Goal: Task Accomplishment & Management: Manage account settings

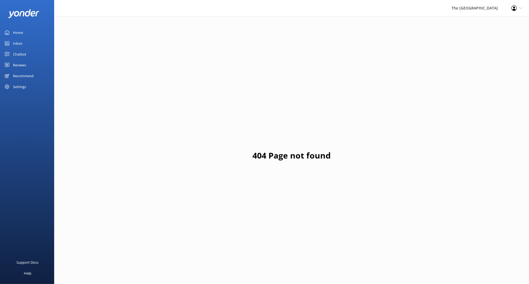
click at [17, 43] on div "Inbox" at bounding box center [17, 43] width 9 height 11
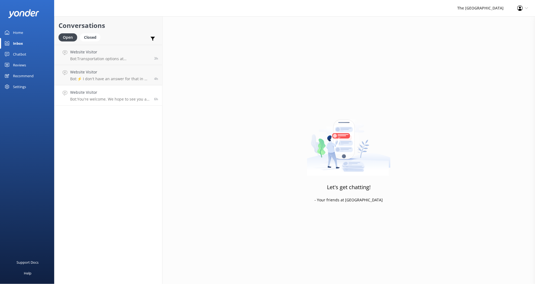
click at [92, 94] on h4 "Website Visitor" at bounding box center [110, 92] width 80 height 6
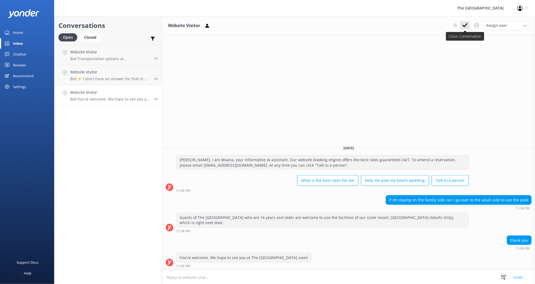
click at [462, 25] on icon at bounding box center [464, 24] width 5 height 5
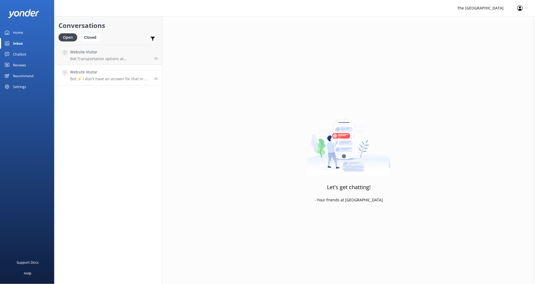
click at [113, 73] on h4 "Website Visitor" at bounding box center [110, 72] width 80 height 6
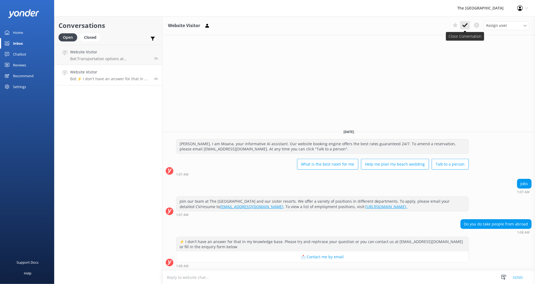
click at [464, 25] on icon at bounding box center [464, 24] width 5 height 5
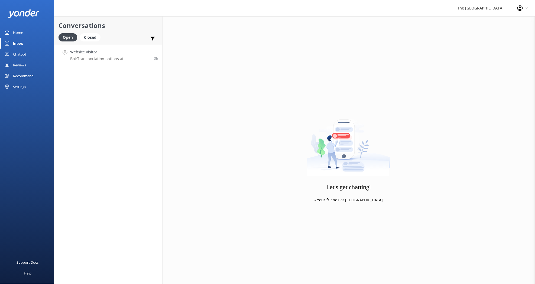
click at [126, 54] on h4 "Website Visitor" at bounding box center [110, 52] width 80 height 6
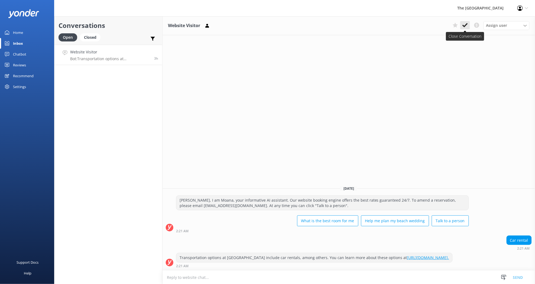
click at [466, 25] on use at bounding box center [464, 25] width 5 height 4
